Goal: Task Accomplishment & Management: Manage account settings

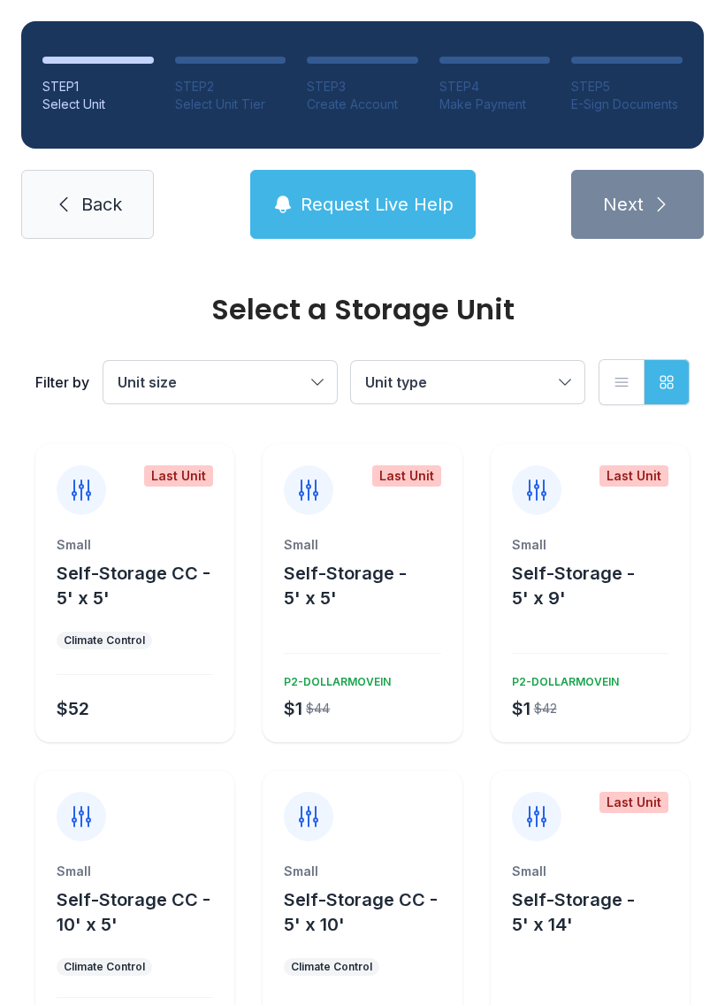
click at [71, 212] on icon at bounding box center [63, 204] width 21 height 21
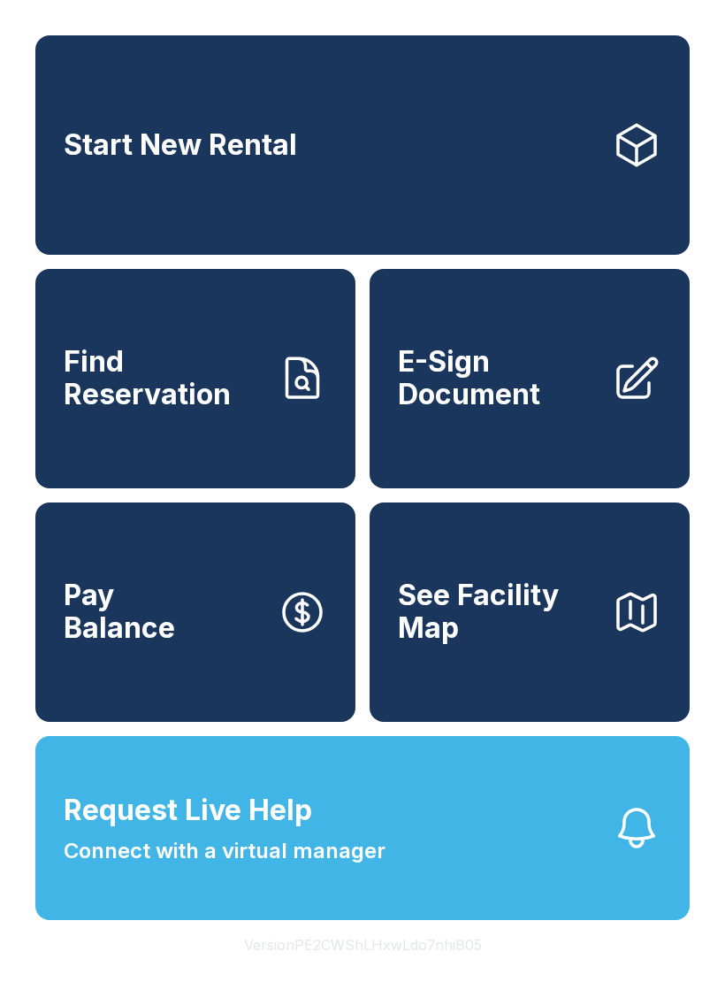
click at [88, 831] on span "Request Live Help" at bounding box center [188, 810] width 249 height 42
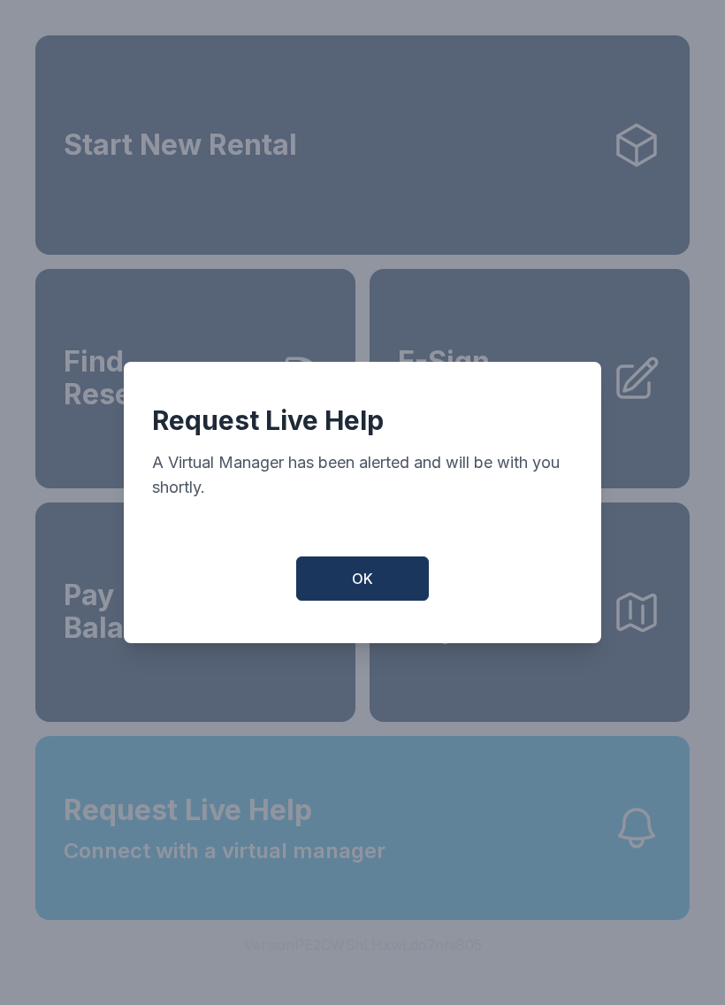
click at [358, 589] on span "OK" at bounding box center [362, 578] width 21 height 21
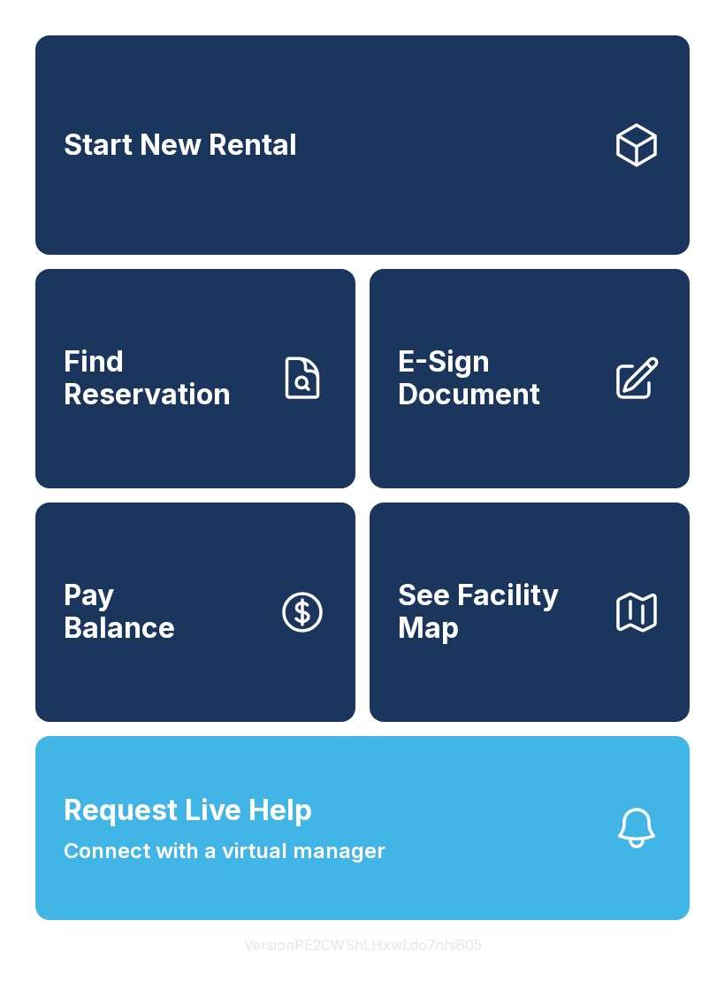
click at [154, 831] on span "Request Live Help" at bounding box center [188, 810] width 249 height 42
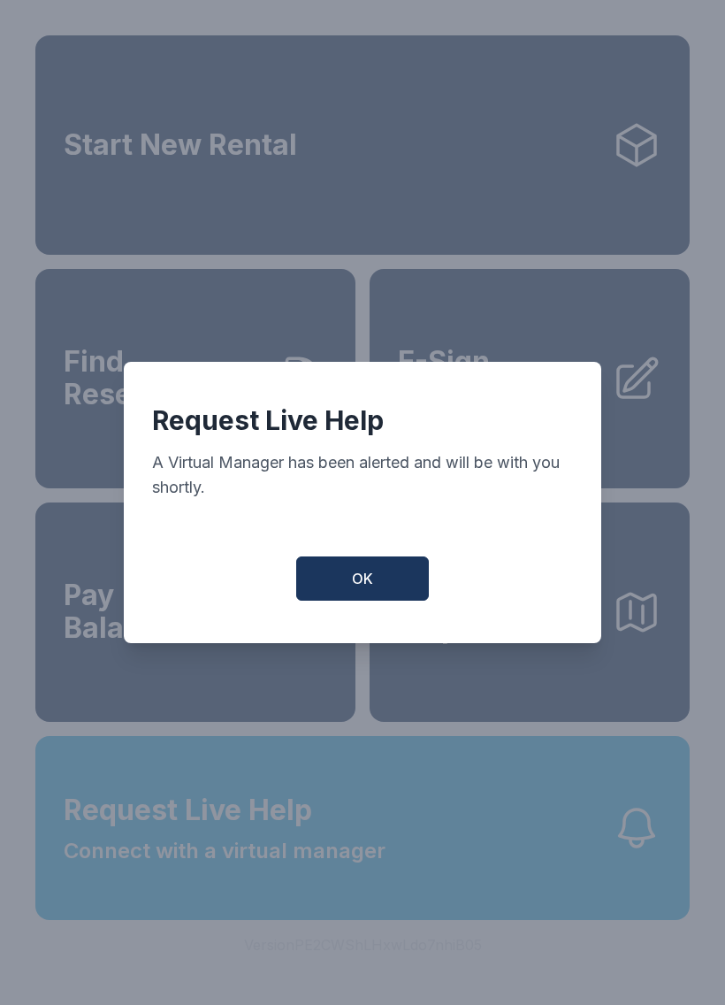
click at [372, 589] on span "OK" at bounding box center [362, 578] width 21 height 21
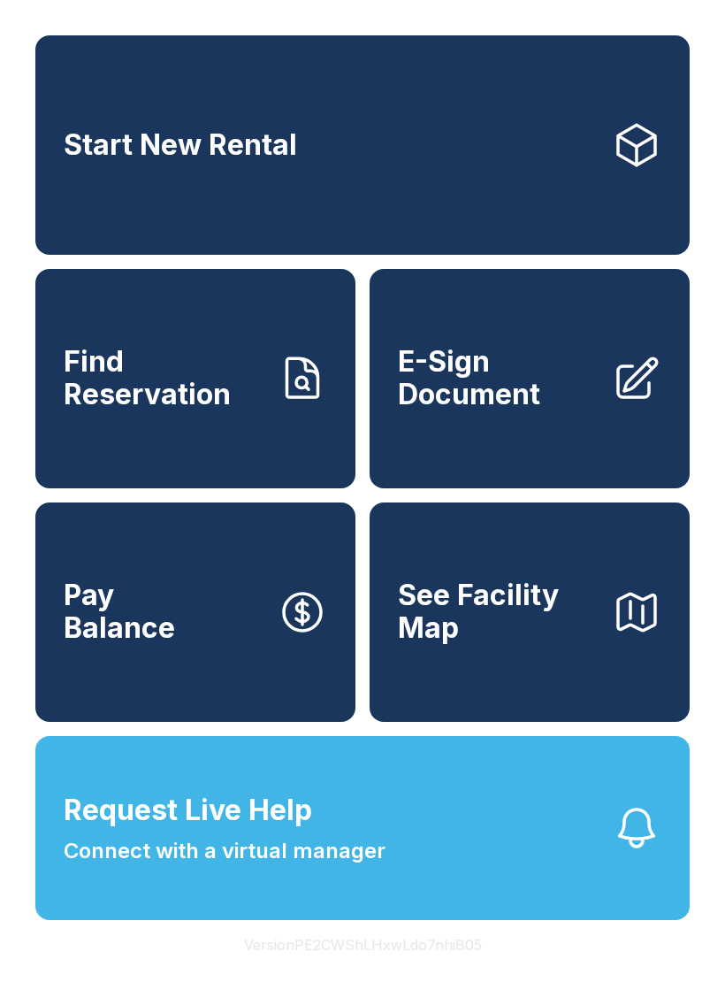
click at [162, 644] on span "Pay Balance" at bounding box center [119, 611] width 111 height 65
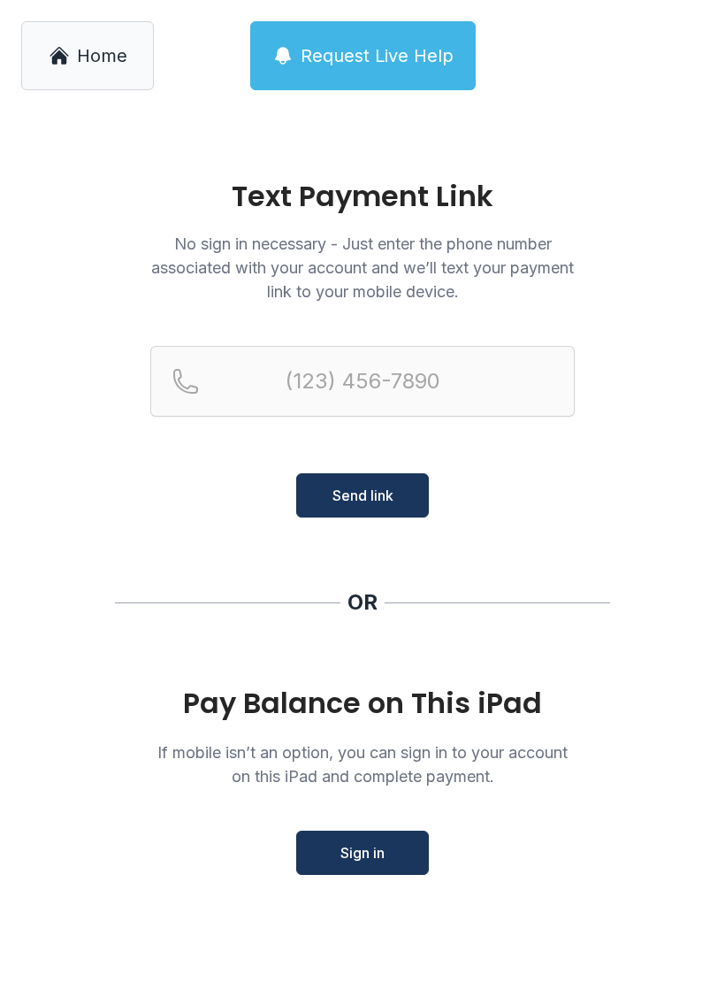
click at [55, 51] on icon at bounding box center [59, 52] width 19 height 10
